Goal: Understand process/instructions: Learn how to perform a task or action

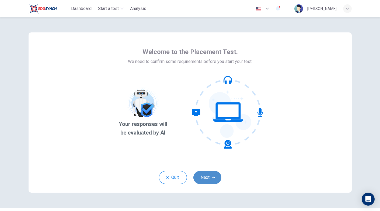
click at [205, 182] on button "Next" at bounding box center [208, 177] width 28 height 13
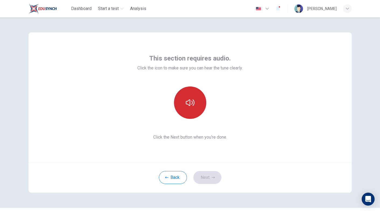
click at [202, 108] on button "button" at bounding box center [190, 102] width 32 height 32
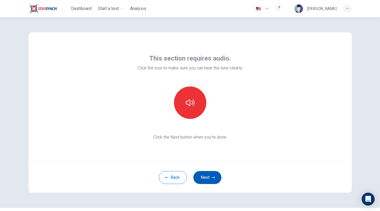
click at [205, 172] on button "Next" at bounding box center [208, 177] width 28 height 13
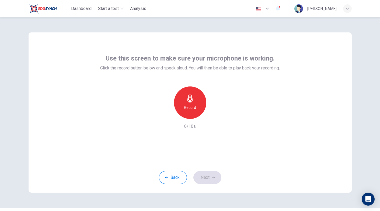
click at [195, 107] on h6 "Record" at bounding box center [190, 107] width 12 height 6
click at [195, 107] on div "Stop" at bounding box center [190, 102] width 32 height 32
click at [215, 113] on icon "button" at bounding box center [214, 114] width 5 height 5
click at [202, 173] on button "Next" at bounding box center [208, 177] width 28 height 13
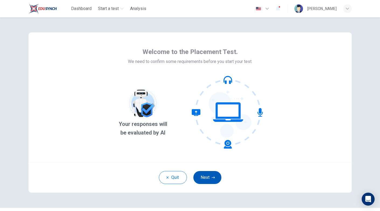
click at [205, 175] on button "Next" at bounding box center [208, 177] width 28 height 13
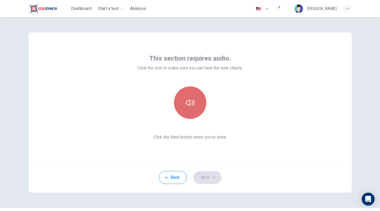
click at [194, 96] on button "button" at bounding box center [190, 102] width 32 height 32
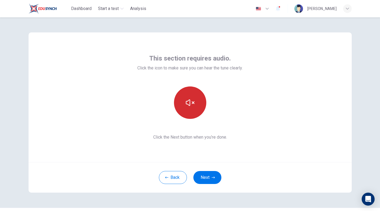
click at [194, 96] on button "button" at bounding box center [190, 102] width 32 height 32
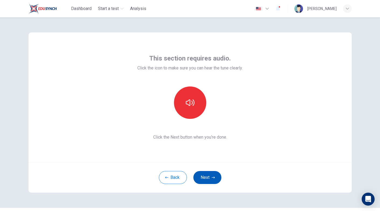
click at [211, 177] on button "Next" at bounding box center [208, 177] width 28 height 13
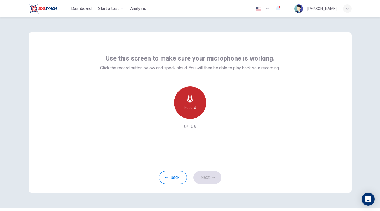
click at [190, 99] on icon "button" at bounding box center [190, 98] width 9 height 9
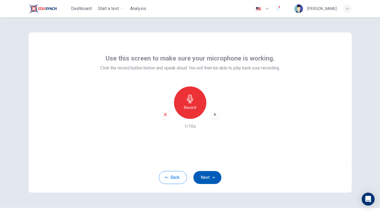
click at [209, 177] on button "Next" at bounding box center [208, 177] width 28 height 13
